Goal: Complete application form

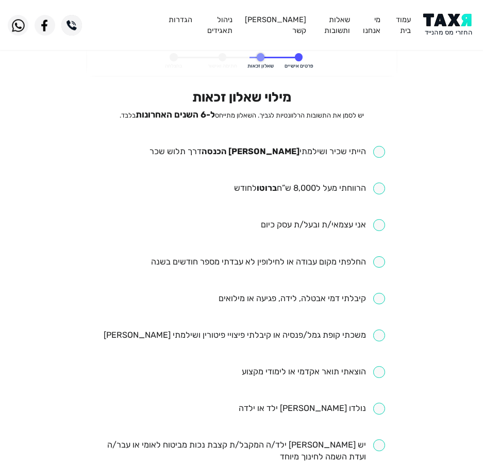
click at [278, 144] on div "מילוי שאלון זכאות יש לסמן את התשובות הרלוונטיות לגביך. השאלון מתייחס ל-6 השנים …" at bounding box center [241, 398] width 287 height 619
drag, startPoint x: 277, startPoint y: 150, endPoint x: 268, endPoint y: 155, distance: 10.9
click at [277, 150] on input "checkbox" at bounding box center [268, 152] width 236 height 12
checkbox input "true"
click at [300, 190] on input "checkbox" at bounding box center [309, 189] width 151 height 12
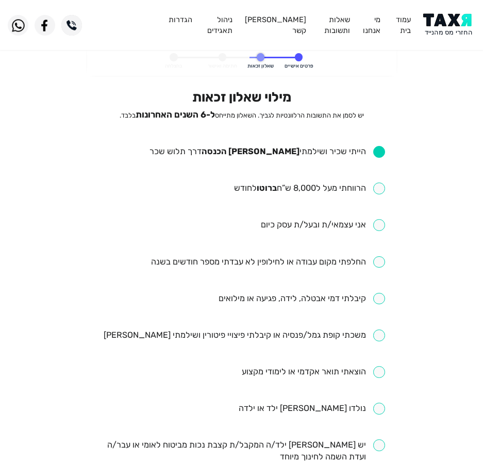
checkbox input "true"
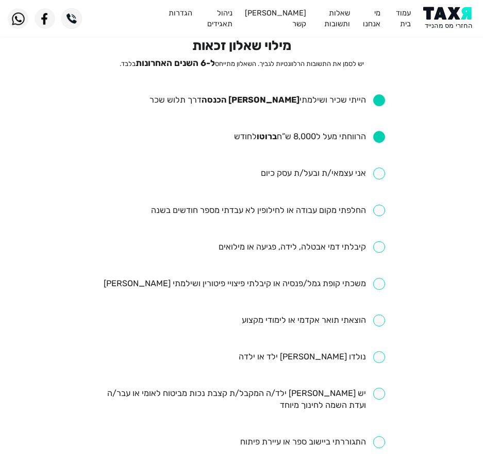
click at [352, 215] on input "checkbox" at bounding box center [268, 211] width 234 height 12
checkbox input "true"
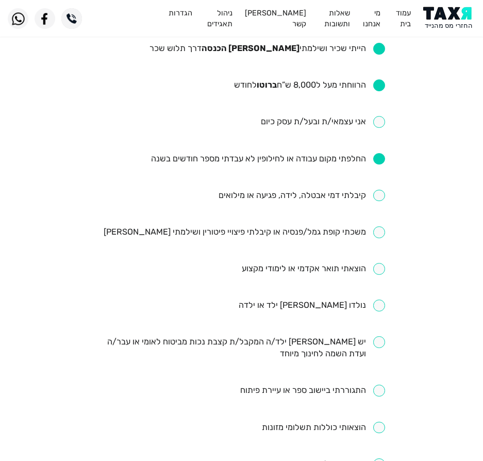
click at [287, 199] on input "checkbox" at bounding box center [302, 196] width 167 height 12
checkbox input "true"
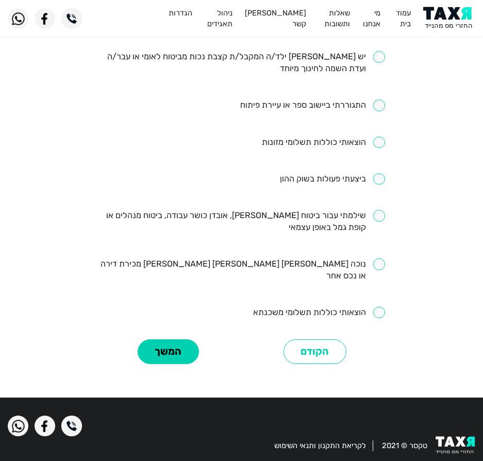
scroll to position [389, 0]
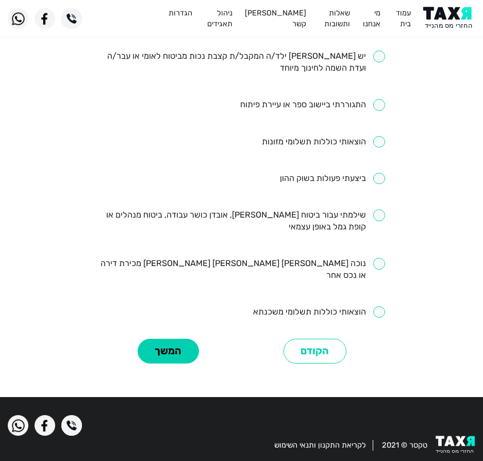
click at [324, 182] on input "checkbox" at bounding box center [332, 179] width 105 height 12
checkbox input "false"
click at [316, 213] on input "checkbox" at bounding box center [241, 221] width 287 height 24
checkbox input "true"
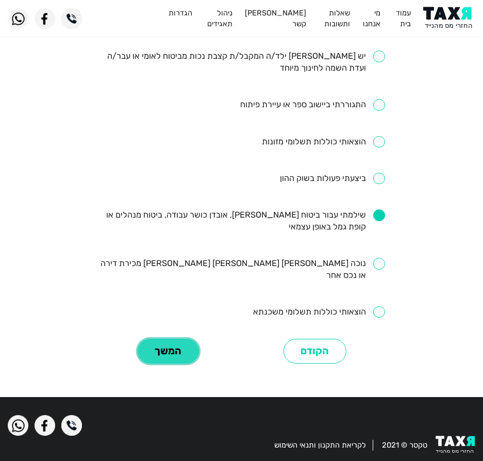
click at [164, 339] on button "המשך" at bounding box center [168, 351] width 61 height 25
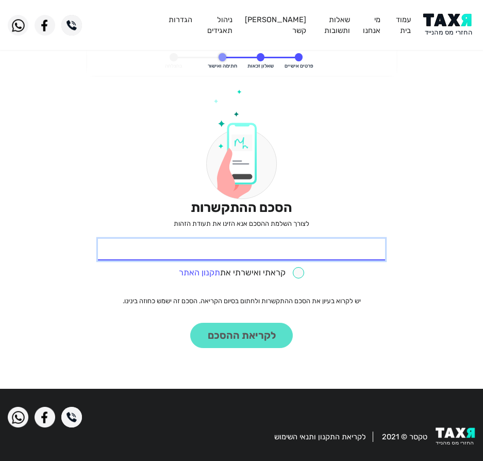
click at [299, 254] on input "* תעודת זהות" at bounding box center [241, 250] width 287 height 22
type input "204650451"
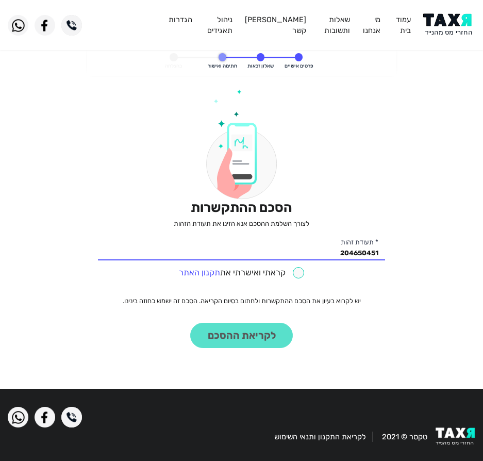
click at [289, 266] on div "קראתי ואישרתי את תקנון האתר" at bounding box center [241, 272] width 287 height 16
click at [291, 276] on input "checkbox" at bounding box center [242, 273] width 126 height 12
checkbox input "true"
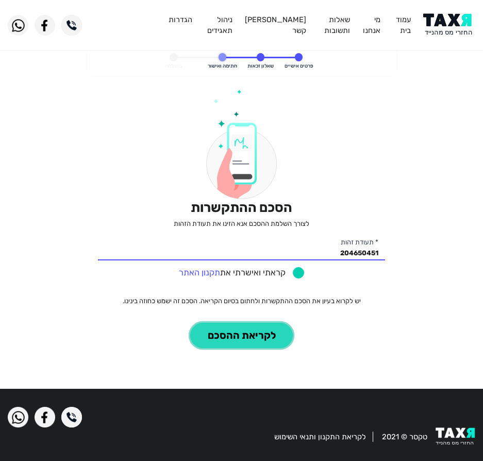
click at [235, 334] on button "לקריאת ההסכם" at bounding box center [241, 335] width 103 height 25
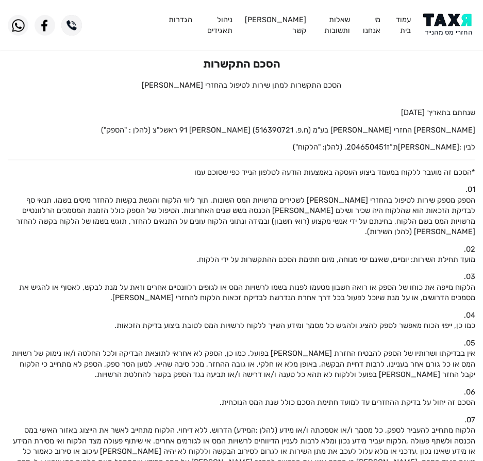
click at [460, 36] on img at bounding box center [450, 24] width 52 height 23
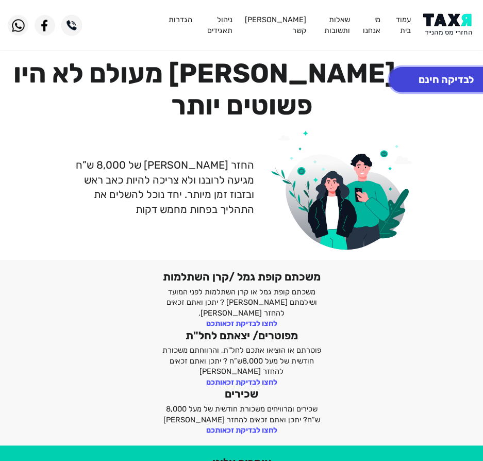
click at [445, 79] on button "לבדיקה חינם" at bounding box center [447, 79] width 114 height 25
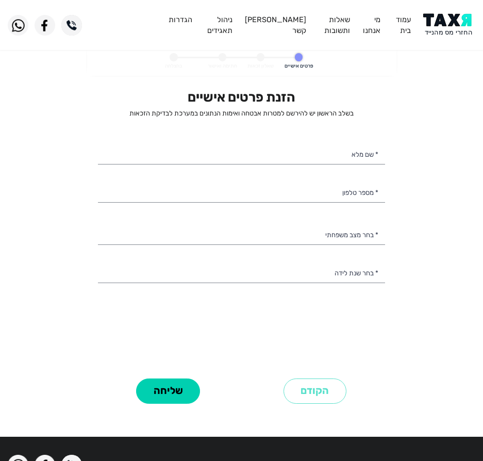
select select
click at [335, 134] on div "הזנת פרטים אישיים בשלב הראשון יש להירשם למטרות אבטחה ואימות הנתונים במערכת לבדי…" at bounding box center [241, 232] width 287 height 286
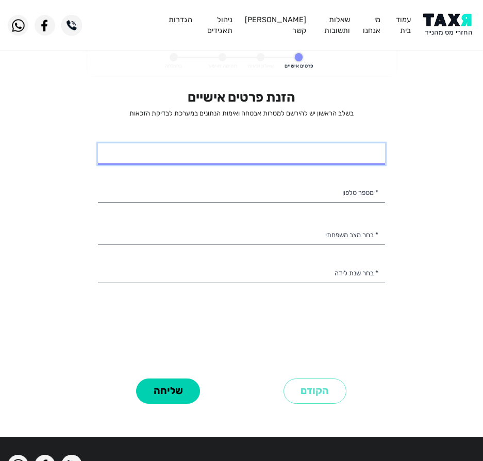
click at [336, 151] on input "* שם מלא" at bounding box center [241, 154] width 287 height 22
type input "אביעד חכמון"
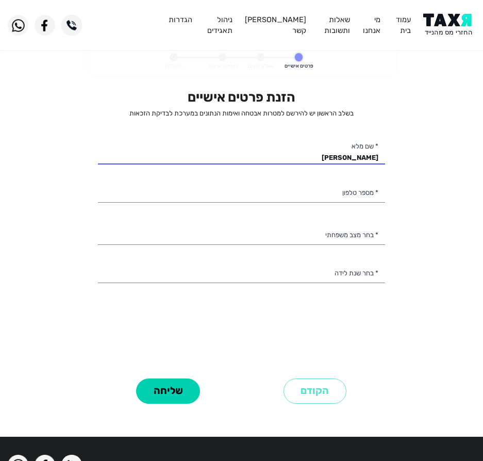
drag, startPoint x: 349, startPoint y: 205, endPoint x: 344, endPoint y: 186, distance: 19.8
click at [347, 195] on div "הזנת פרטים אישיים בשלב הראשון יש להירשם למטרות אבטחה ואימות הנתונים במערכת לבדי…" at bounding box center [241, 232] width 287 height 286
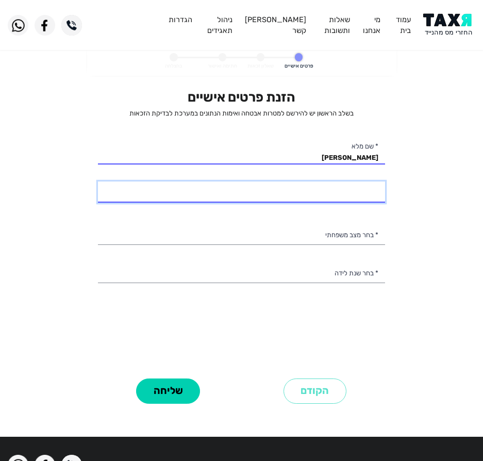
click at [344, 186] on input "* מספר טלפון" at bounding box center [241, 193] width 287 height 22
type input "054-3253660"
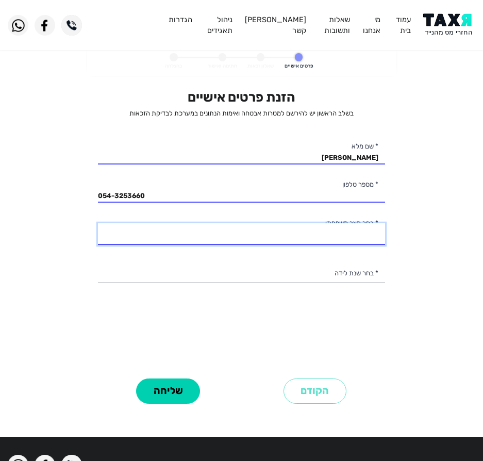
click at [308, 235] on select "רווק/ה נשוי/אה גרוש/ה אלמן/נה" at bounding box center [241, 234] width 287 height 22
select select "1: Single"
click at [98, 223] on select "רווק/ה נשוי/אה גרוש/ה אלמן/נה" at bounding box center [241, 234] width 287 height 22
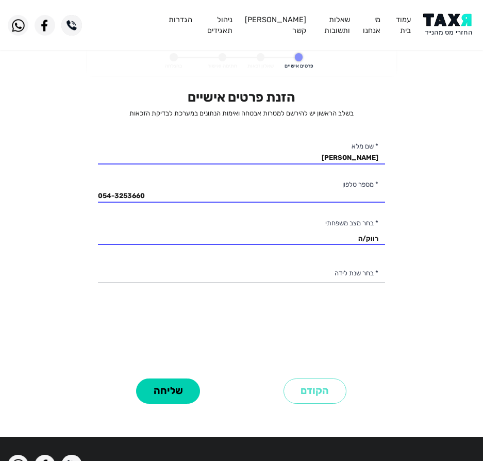
click at [328, 261] on div "הזנת פרטים אישיים בשלב הראשון יש להירשם למטרות אבטחה ואימות הנתונים במערכת לבדי…" at bounding box center [241, 232] width 287 height 286
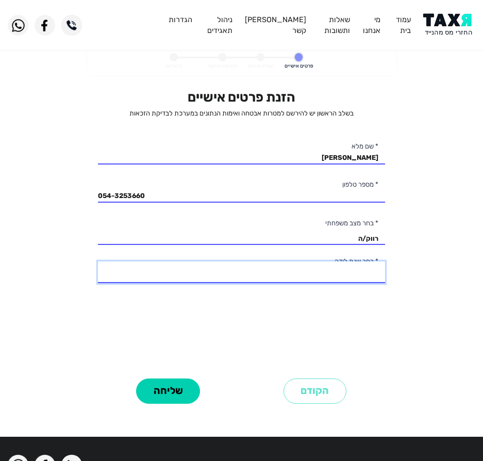
click at [328, 264] on select "2003 2002 2001 2000 1999 1998 1997 1996 1995 1994 1993 1992 1991 1990 1989 1988…" at bounding box center [241, 273] width 287 height 22
click at [98, 262] on select "2003 2002 2001 2000 1999 1998 1997 1996 1995 1994 1993 1992 1991 1990 1989 1988…" at bounding box center [241, 273] width 287 height 22
click at [300, 277] on select "2003 2002 2001 2000 1999 1998 1997 1996 1995 1994 1993 1992 1991 1990 1989 1988…" at bounding box center [241, 273] width 287 height 22
click at [98, 262] on select "2003 2002 2001 2000 1999 1998 1997 1996 1995 1994 1993 1992 1991 1990 1989 1988…" at bounding box center [241, 273] width 287 height 22
drag, startPoint x: 277, startPoint y: 273, endPoint x: 278, endPoint y: 262, distance: 11.4
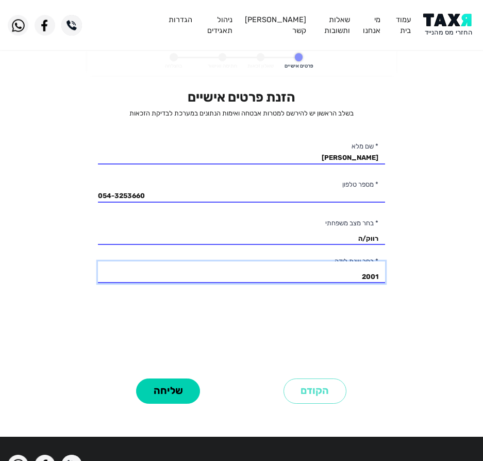
click at [277, 273] on select "2003 2002 2001 2000 1999 1998 1997 1996 1995 1994 1993 1992 1991 1990 1989 1988…" at bounding box center [241, 273] width 287 height 22
select select "2: 2002"
click at [98, 262] on select "2003 2002 2001 2000 1999 1998 1997 1996 1995 1994 1993 1992 1991 1990 1989 1988…" at bounding box center [241, 273] width 287 height 22
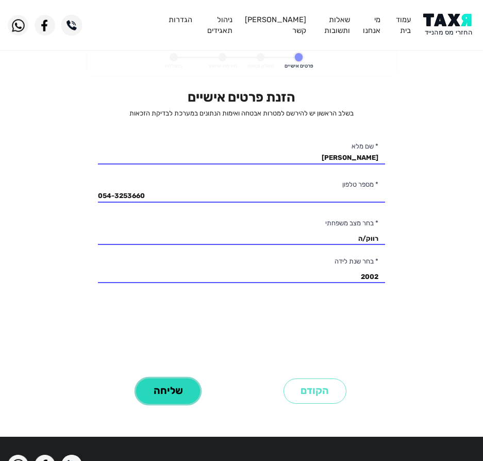
click at [192, 397] on button "שליחה" at bounding box center [168, 391] width 64 height 25
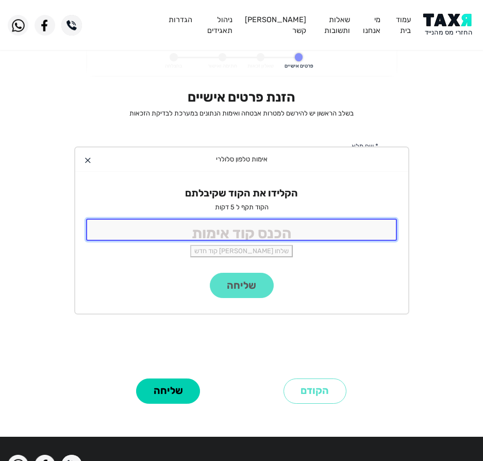
click at [255, 229] on input "tel" at bounding box center [242, 230] width 312 height 22
type input "9988"
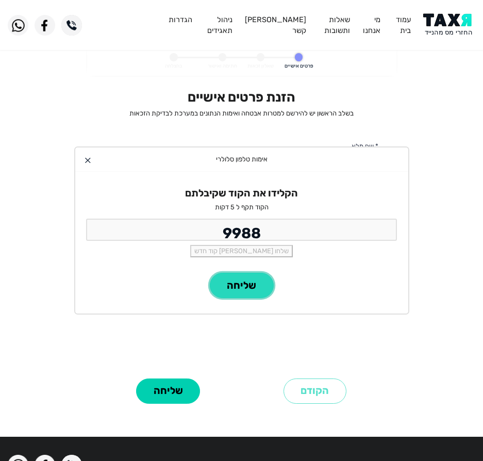
click at [263, 283] on button "שליחה" at bounding box center [242, 285] width 64 height 25
